Goal: Find specific page/section: Find specific page/section

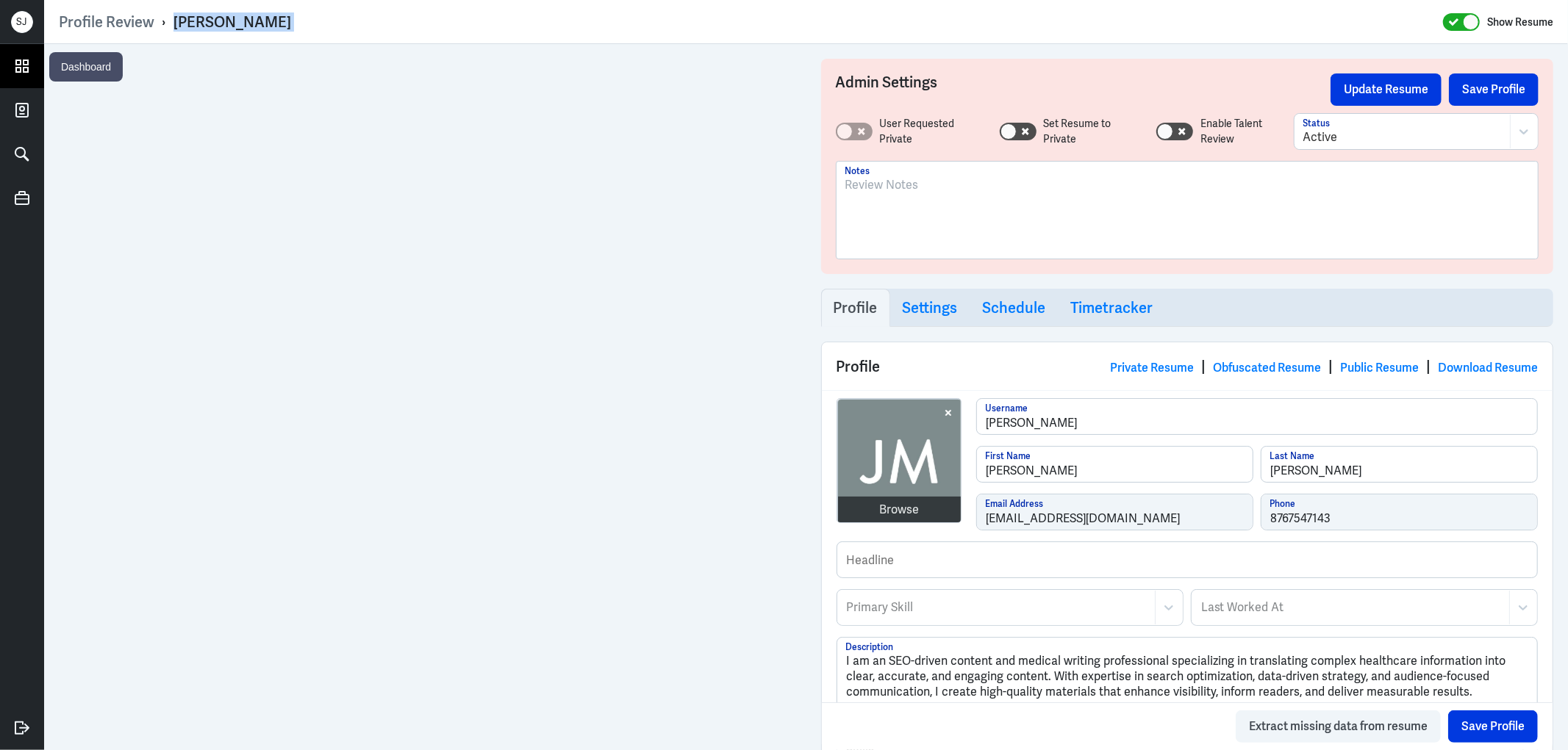
click at [22, 71] on icon at bounding box center [22, 66] width 22 height 22
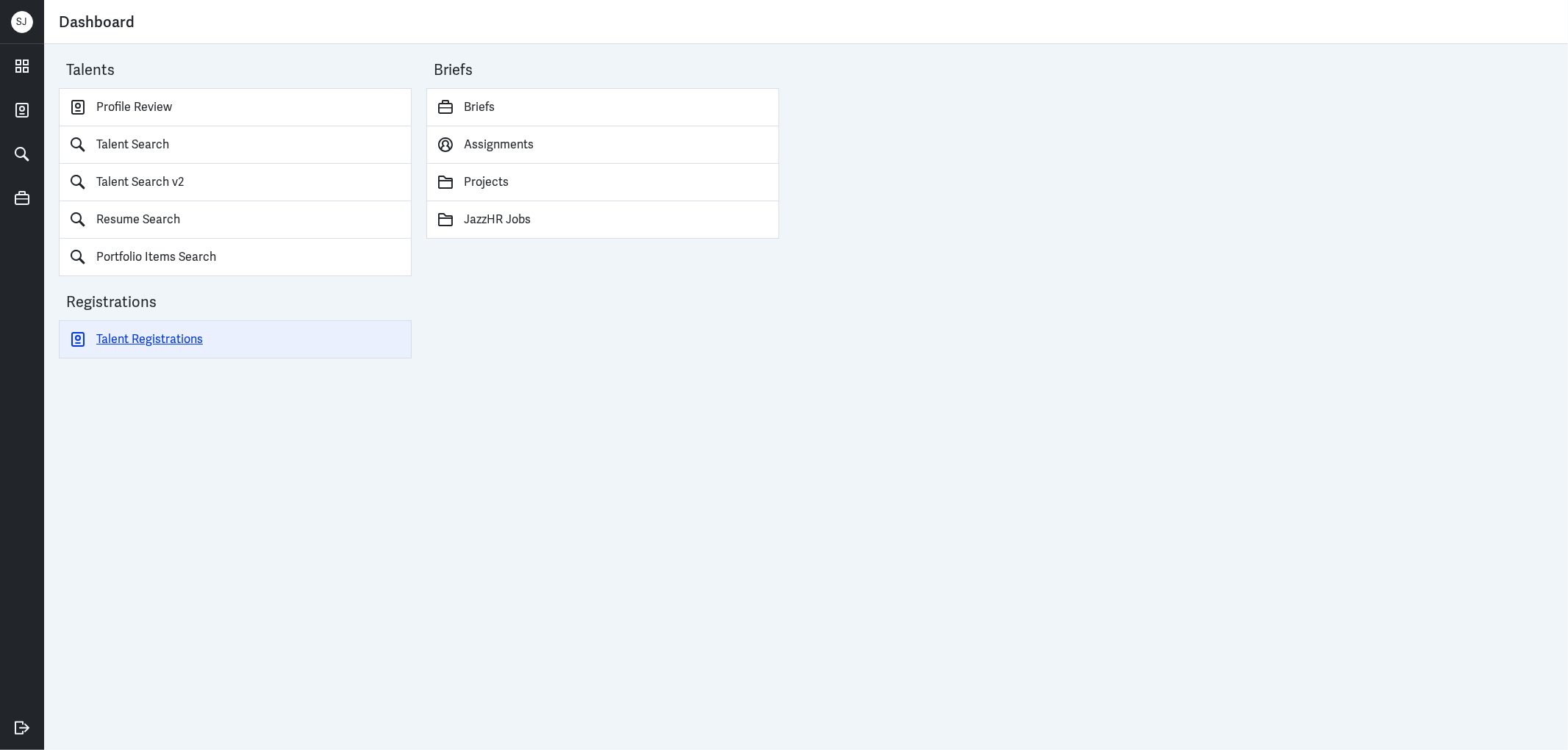
click at [157, 338] on link "Talent Registrations" at bounding box center [235, 339] width 353 height 38
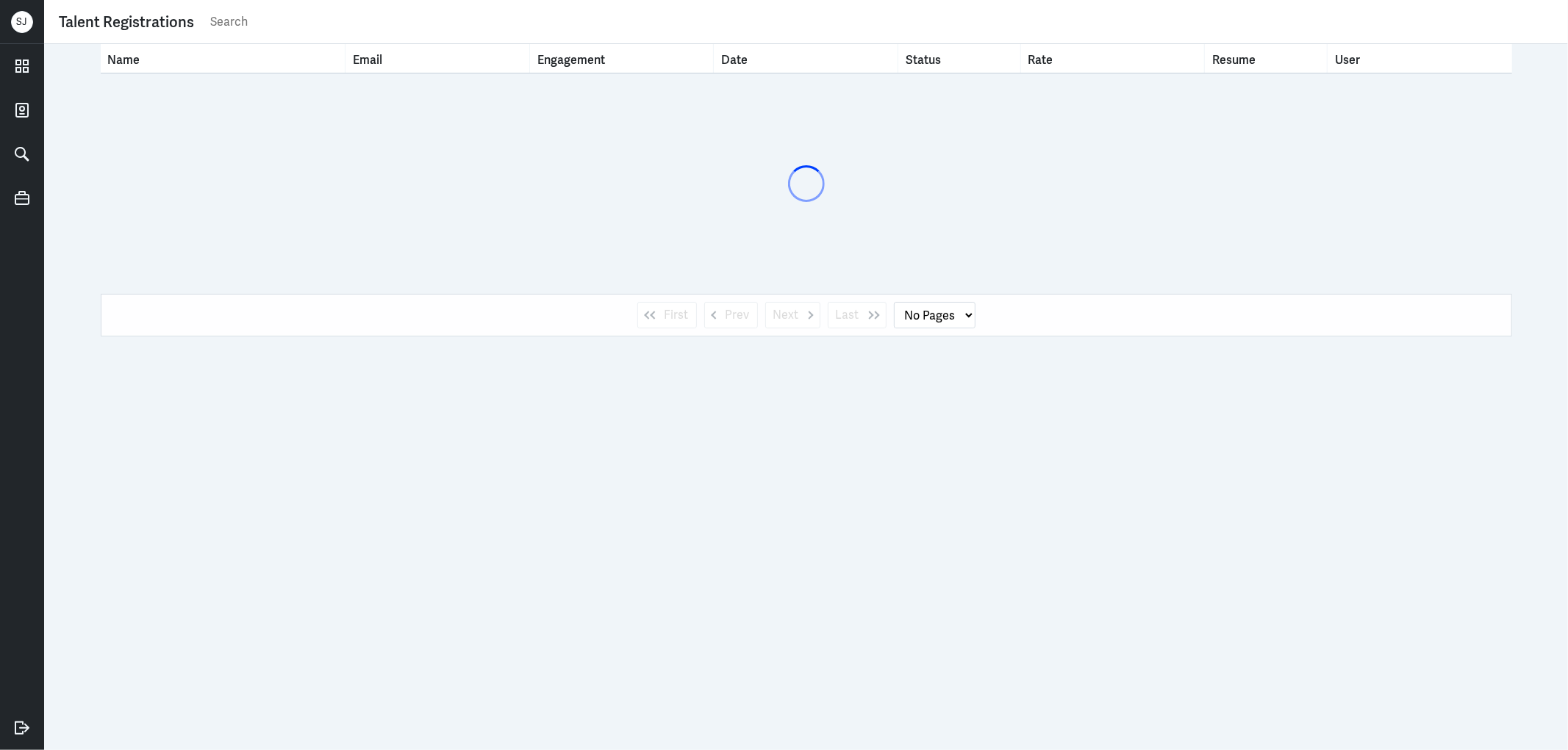
select select "1"
